Goal: Task Accomplishment & Management: Manage account settings

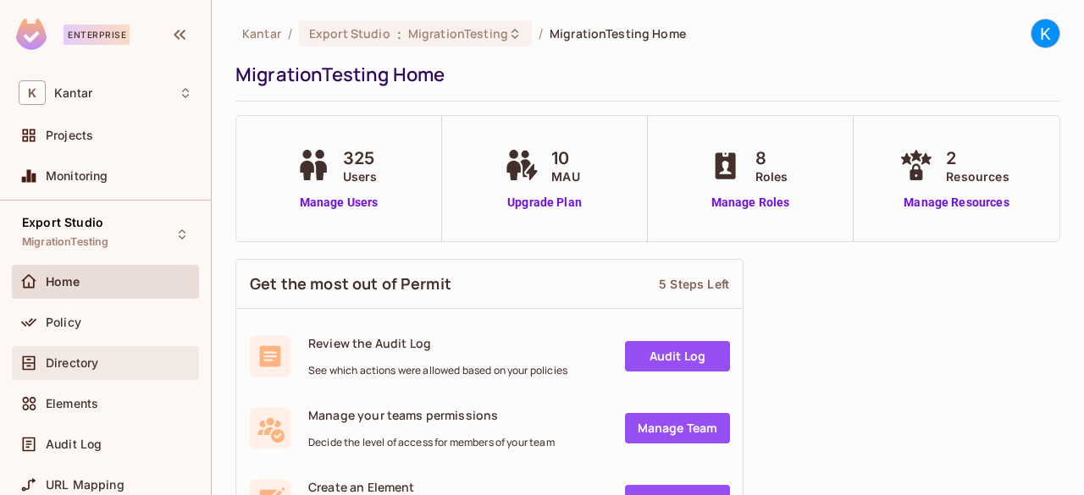
click at [105, 365] on div "Directory" at bounding box center [119, 363] width 146 height 14
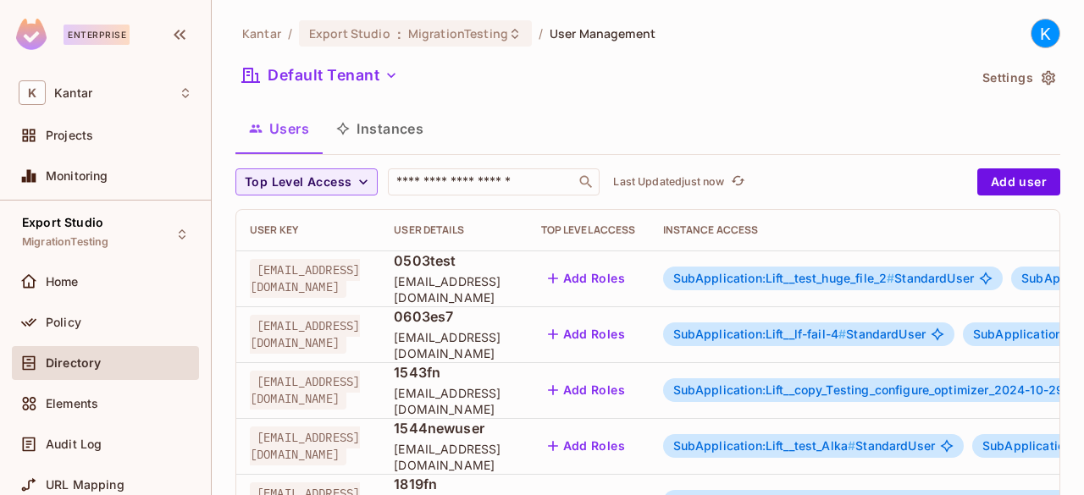
click at [371, 139] on button "Instances" at bounding box center [380, 129] width 114 height 42
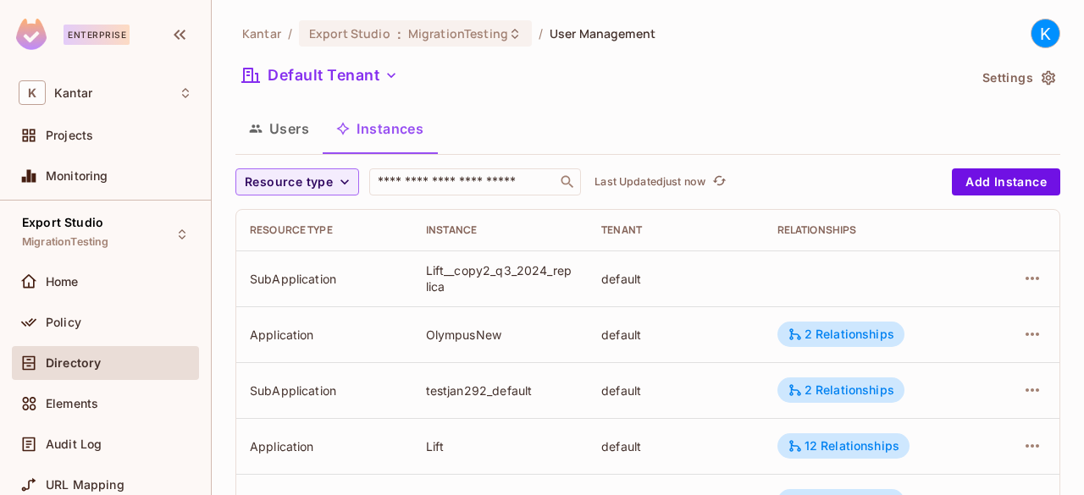
click at [263, 132] on button "Users" at bounding box center [278, 129] width 87 height 42
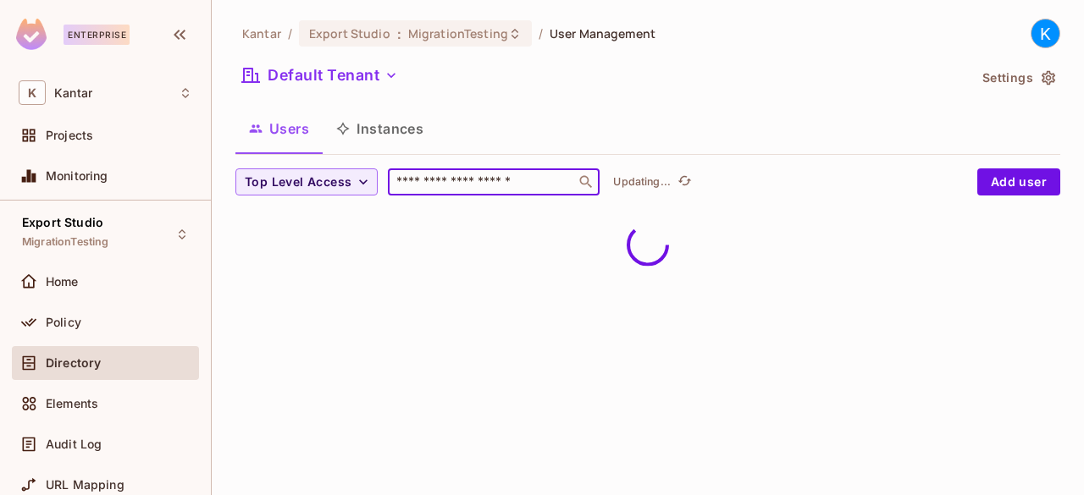
click at [470, 174] on input "text" at bounding box center [482, 182] width 178 height 17
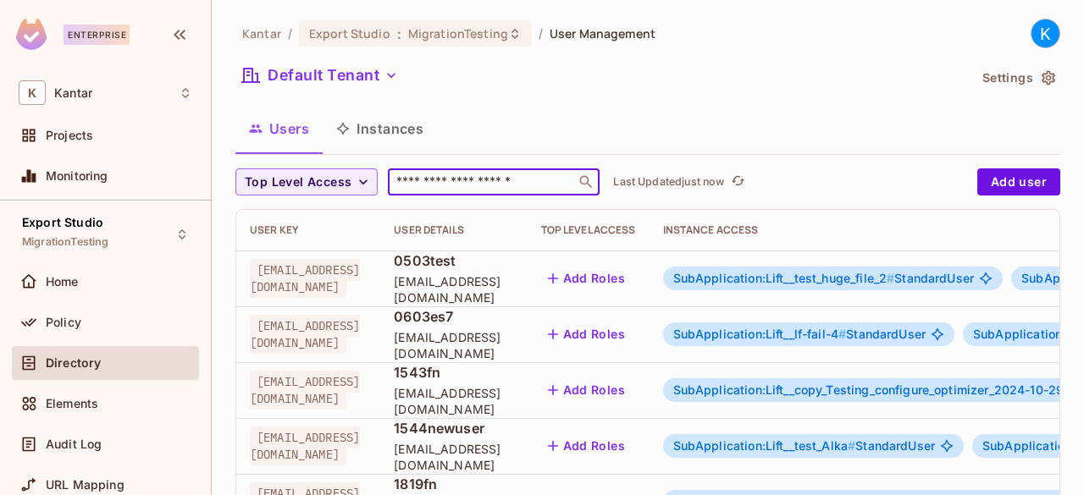
click at [447, 180] on input "text" at bounding box center [482, 182] width 178 height 17
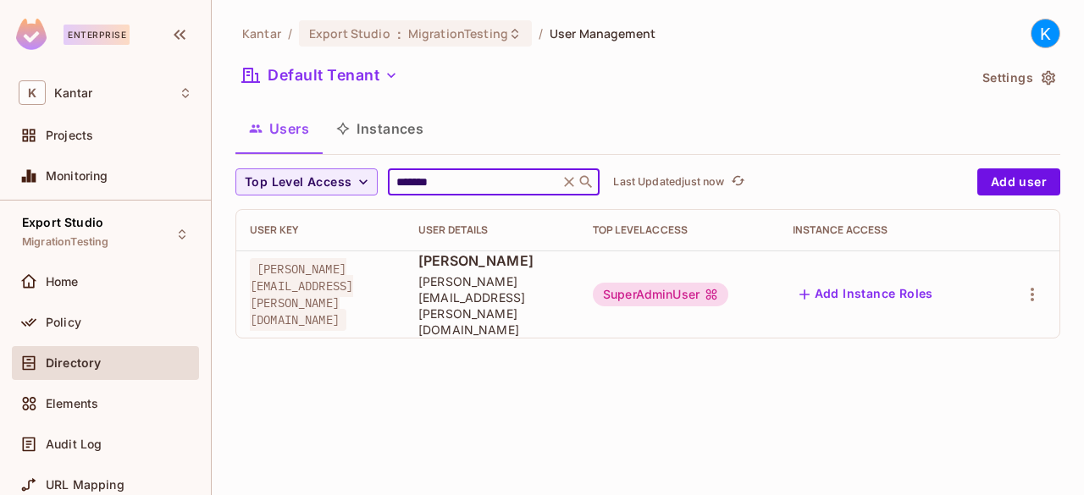
type input "*******"
click at [503, 279] on div "[PERSON_NAME] vasavi [EMAIL_ADDRESS][PERSON_NAME][DOMAIN_NAME]" at bounding box center [491, 294] width 147 height 86
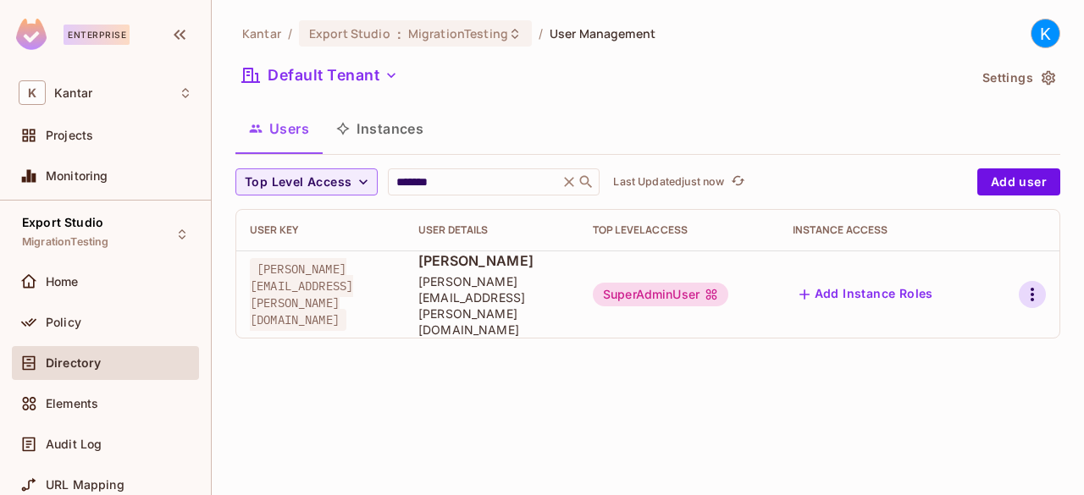
click at [1029, 285] on icon "button" at bounding box center [1032, 295] width 20 height 20
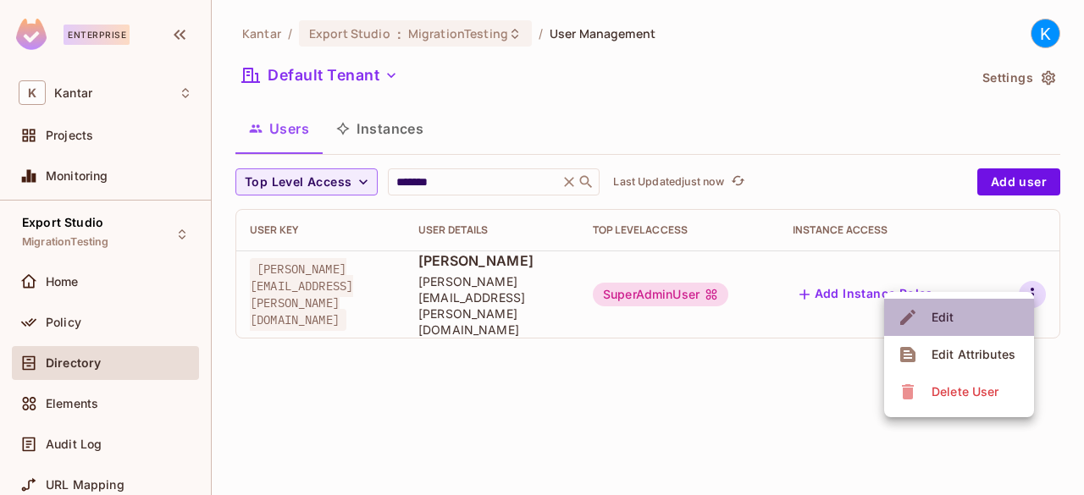
click at [972, 312] on li "Edit" at bounding box center [959, 317] width 150 height 37
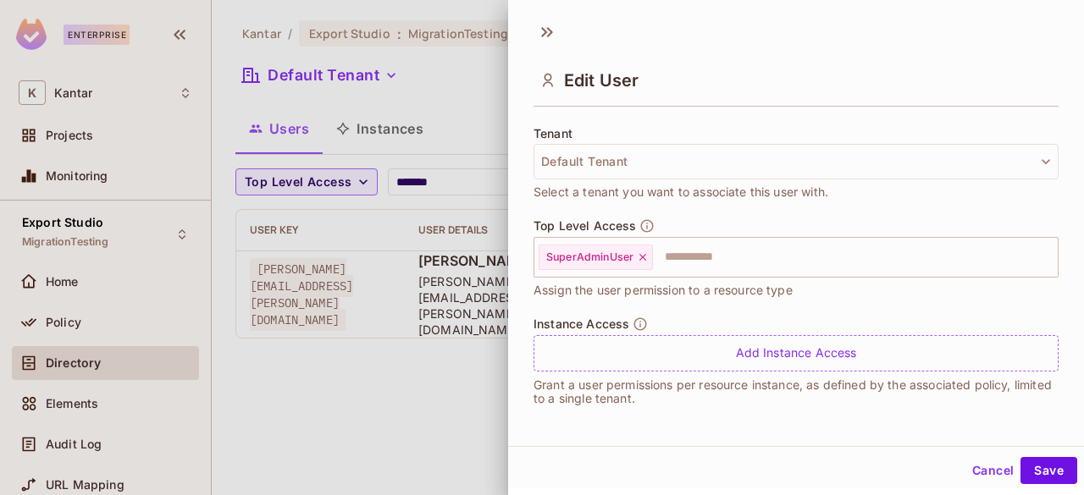
scroll to position [2, 0]
click at [611, 294] on span "Assign the user permission to a resource type" at bounding box center [662, 288] width 259 height 19
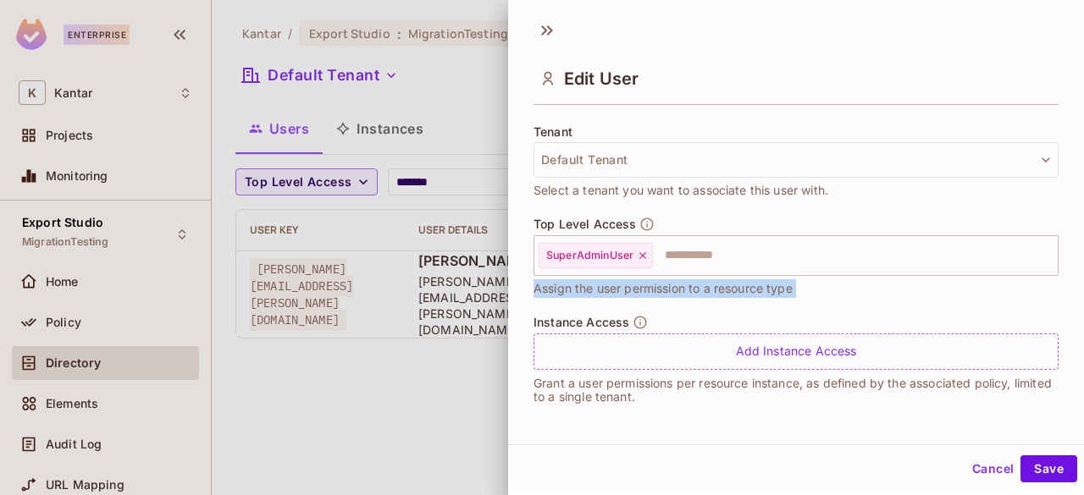
click at [611, 294] on span "Assign the user permission to a resource type" at bounding box center [662, 288] width 259 height 19
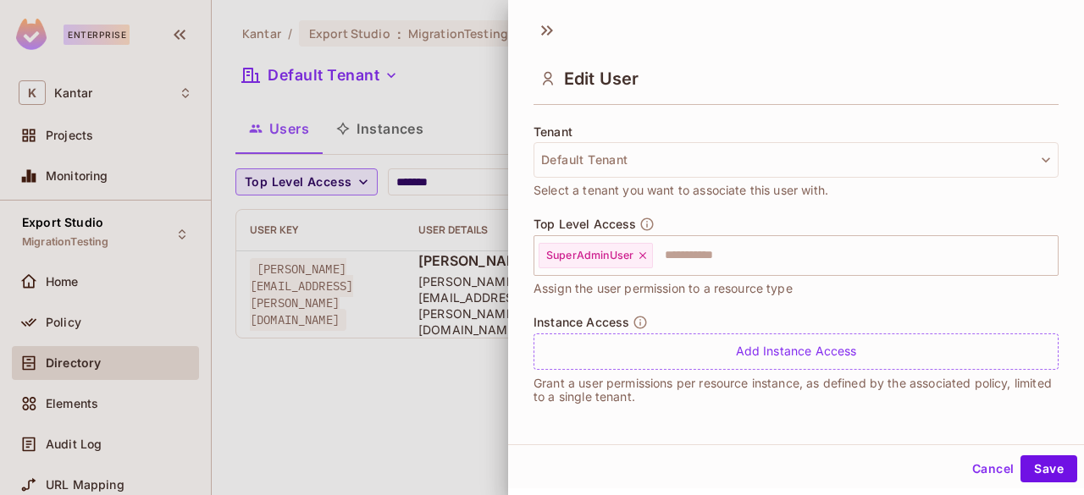
click at [674, 402] on div "Instance Access Add Instance Access Grant a user permissions per resource insta…" at bounding box center [795, 368] width 525 height 106
